Goal: Find specific page/section: Find specific page/section

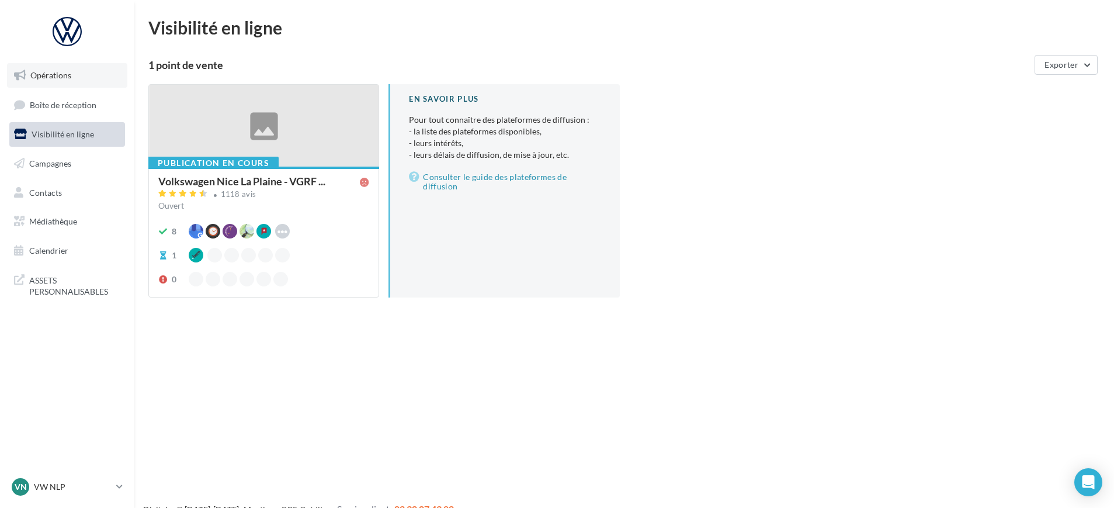
click at [73, 79] on link "Opérations" at bounding box center [67, 75] width 120 height 25
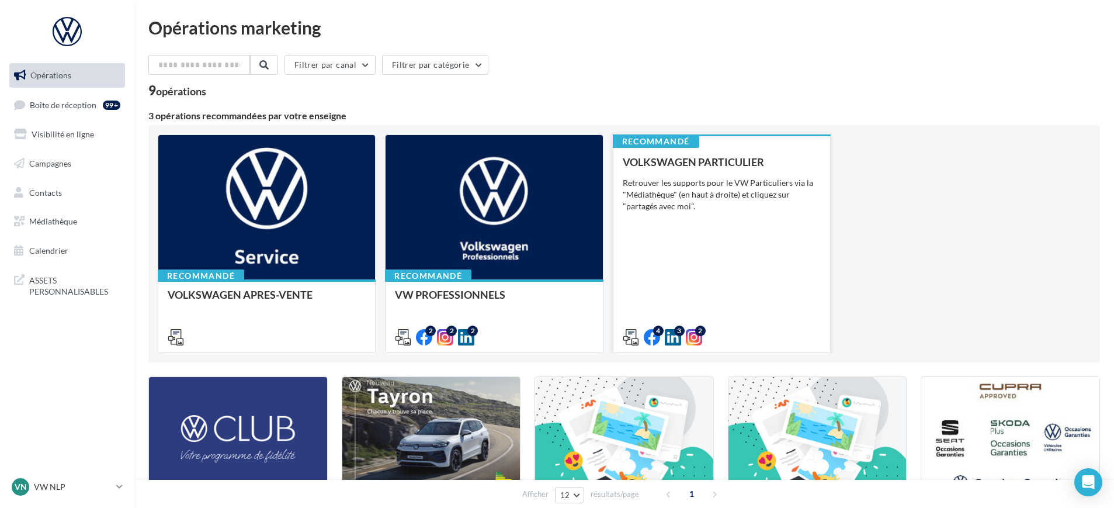
click at [715, 263] on div "VOLKSWAGEN PARTICULIER Retrouver les supports pour le VW Particuliers via la "M…" at bounding box center [722, 249] width 198 height 186
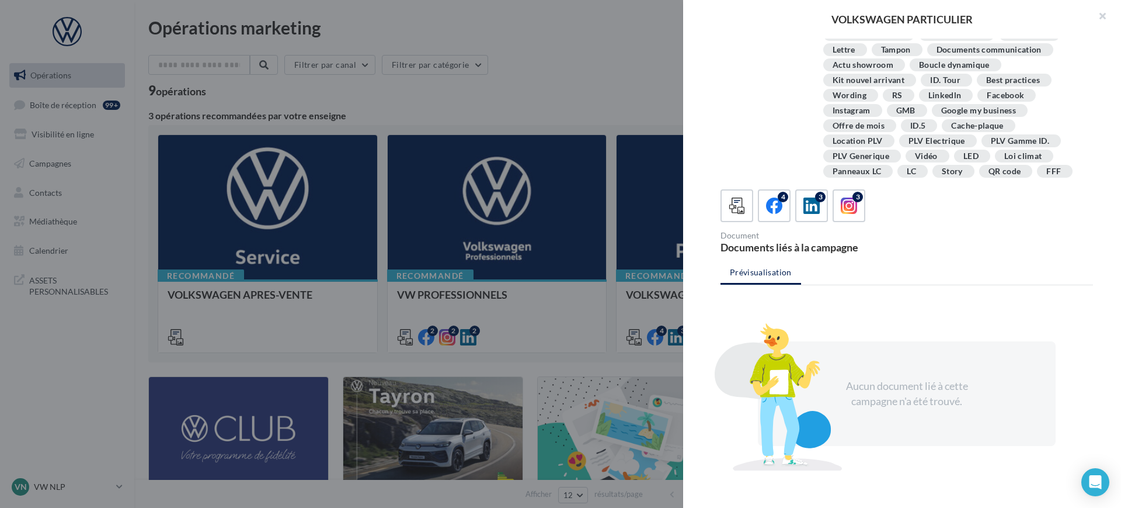
scroll to position [67, 0]
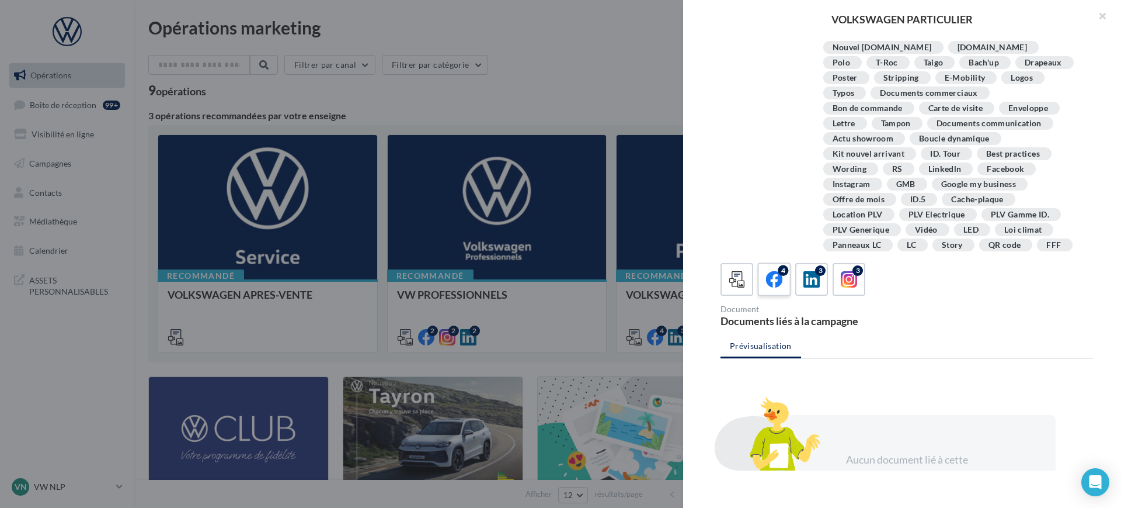
click at [772, 280] on icon at bounding box center [774, 279] width 17 height 17
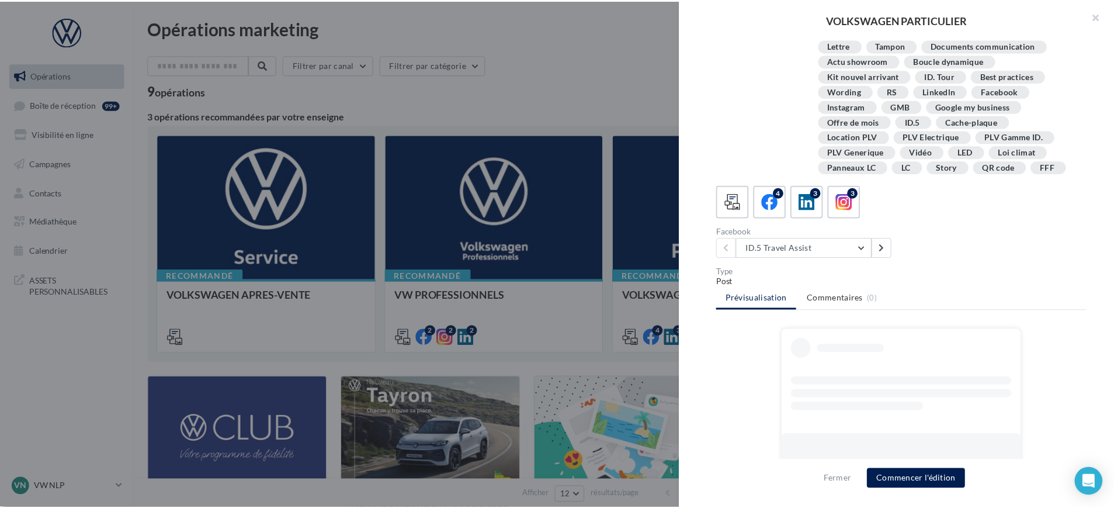
scroll to position [234, 0]
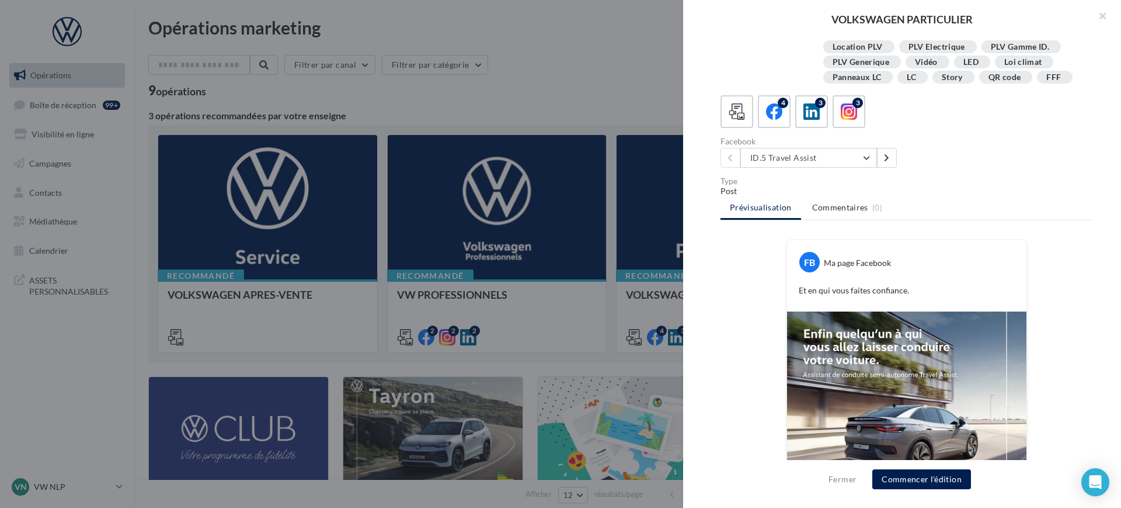
click at [614, 121] on div at bounding box center [560, 254] width 1121 height 508
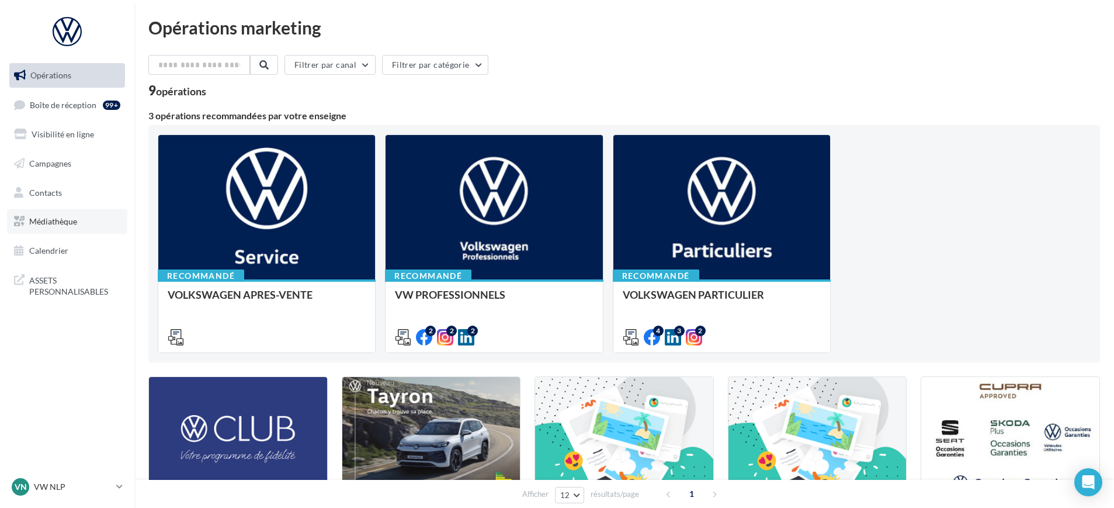
click at [84, 215] on link "Médiathèque" at bounding box center [67, 221] width 120 height 25
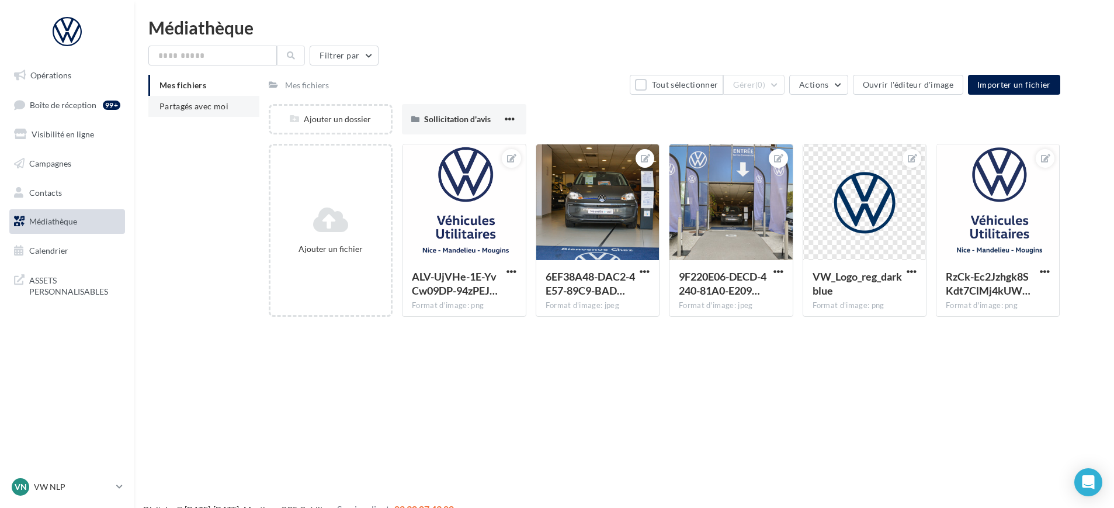
click at [207, 113] on li "Partagés avec moi" at bounding box center [203, 106] width 111 height 21
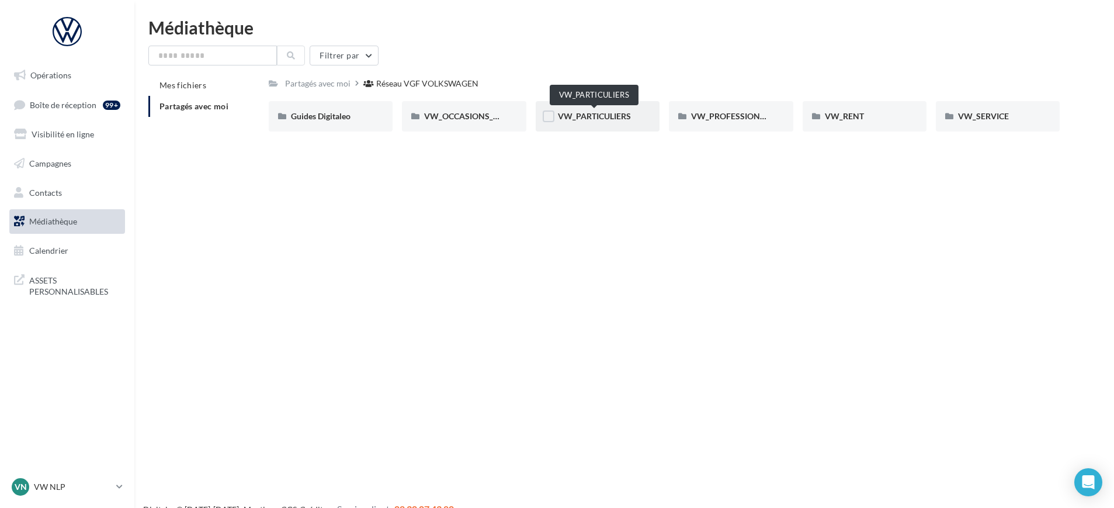
click at [605, 116] on span "VW_PARTICULIERS" at bounding box center [594, 116] width 73 height 10
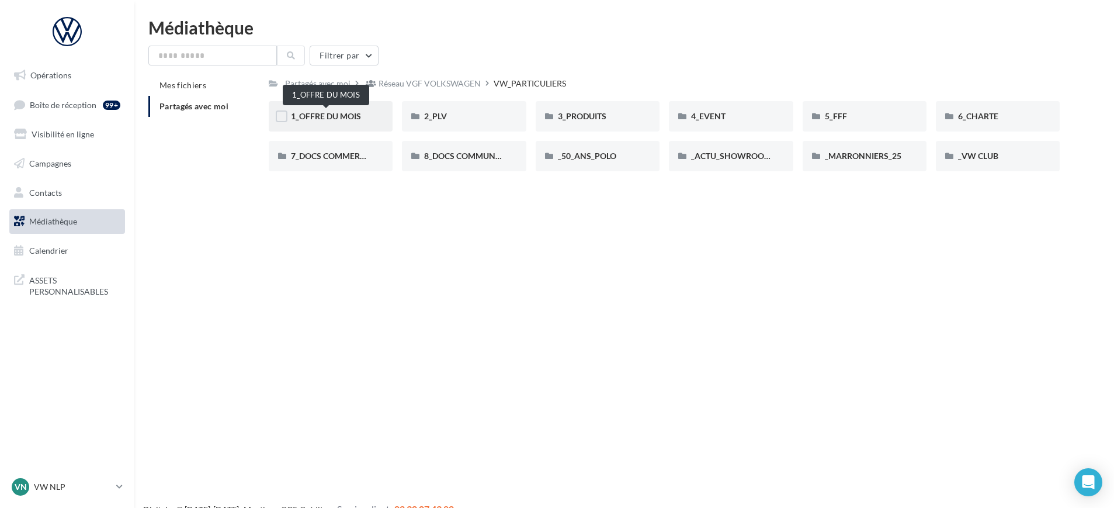
click at [347, 119] on span "1_OFFRE DU MOIS" at bounding box center [326, 116] width 70 height 10
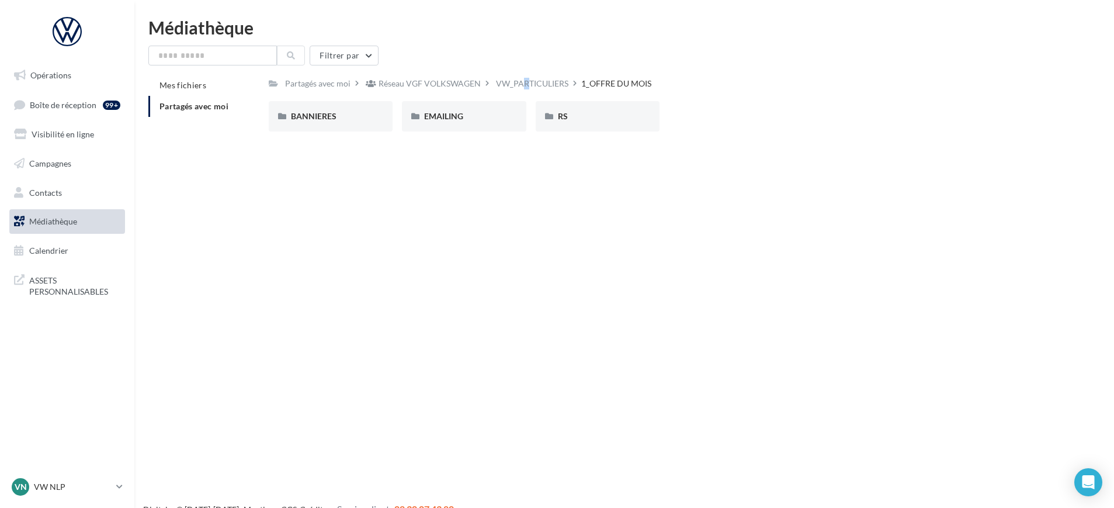
click at [508, 79] on div "VW_PARTICULIERS" at bounding box center [532, 84] width 72 height 12
